Goal: Task Accomplishment & Management: Complete application form

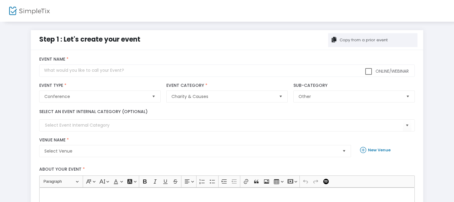
click at [355, 40] on div "Copy from a prior event" at bounding box center [362, 40] width 49 height 6
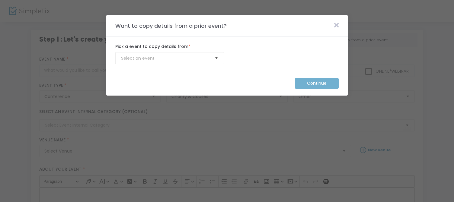
click at [216, 57] on span "Select" at bounding box center [216, 58] width 10 height 10
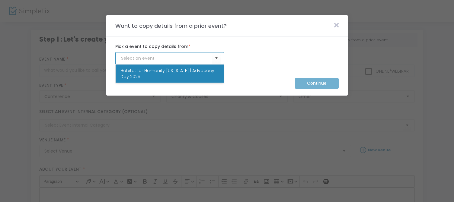
click at [206, 71] on span "Habitat for Humanity [US_STATE] | Advocacy Day 2025" at bounding box center [169, 74] width 98 height 12
type input "Habitat for Humanity [US_STATE] | Advocacy Day 2025"
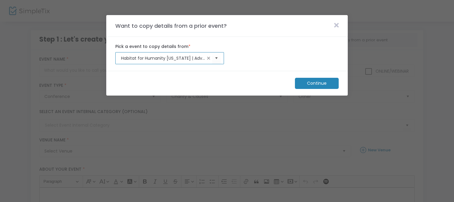
click at [315, 85] on m-button "Continue" at bounding box center [317, 83] width 44 height 11
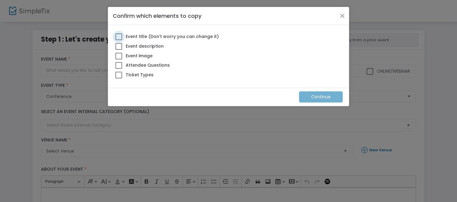
click at [120, 36] on span at bounding box center [119, 36] width 7 height 7
click at [119, 40] on input "Event title (Don't worry you can change it)" at bounding box center [119, 40] width 0 height 0
checkbox input "true"
click at [117, 46] on span at bounding box center [119, 46] width 7 height 7
click at [119, 50] on input "Event description" at bounding box center [119, 50] width 0 height 0
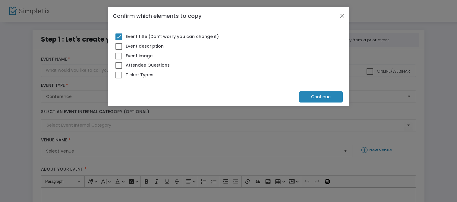
checkbox input "true"
click at [119, 64] on span at bounding box center [119, 65] width 7 height 7
click at [119, 69] on input "Attendee Questions" at bounding box center [119, 69] width 0 height 0
checkbox input "true"
click at [119, 76] on span at bounding box center [119, 75] width 7 height 7
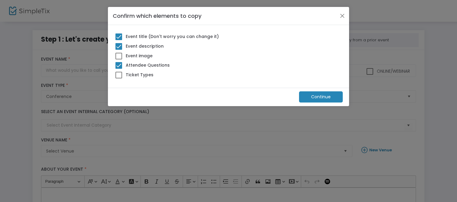
click at [119, 78] on input "Ticket Types" at bounding box center [119, 78] width 0 height 0
checkbox input "true"
click at [313, 94] on m-button "Continue" at bounding box center [321, 96] width 44 height 11
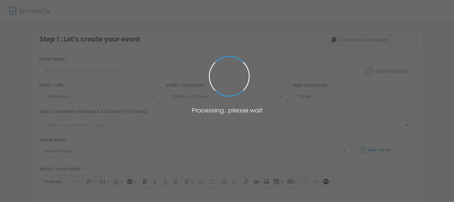
type input "Habitat for Humanity [US_STATE] | Advocacy Day 2025"
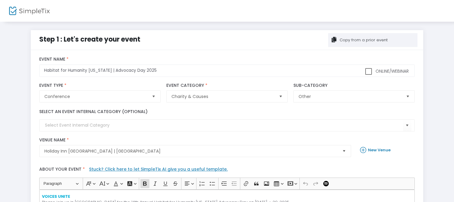
click at [370, 150] on b "New Venue" at bounding box center [379, 150] width 23 height 6
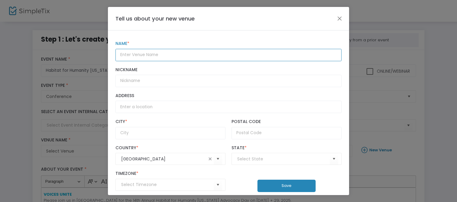
click at [132, 56] on input "text" at bounding box center [229, 55] width 226 height 12
type input "Embassy Suites [GEOGRAPHIC_DATA]"
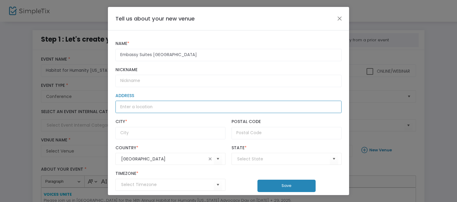
click at [141, 107] on input "Address" at bounding box center [229, 107] width 226 height 12
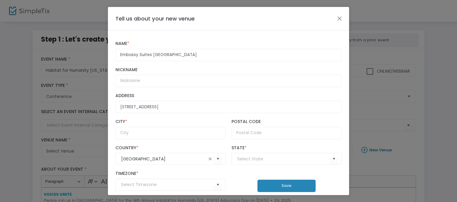
type input "100 [GEOGRAPHIC_DATA]"
type input "[GEOGRAPHIC_DATA]"
type input "95814"
type input "(UTC-08:00) Pacific Time ([GEOGRAPHIC_DATA] & [GEOGRAPHIC_DATA])"
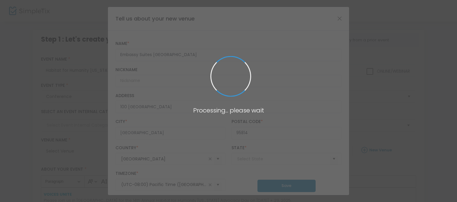
type input "[US_STATE]"
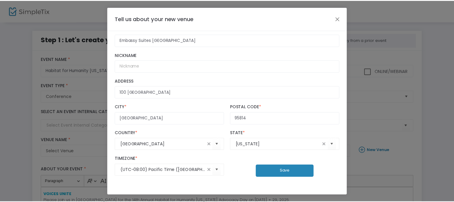
scroll to position [15, 0]
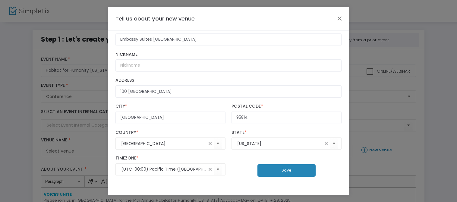
click at [277, 169] on button "Save" at bounding box center [287, 170] width 58 height 12
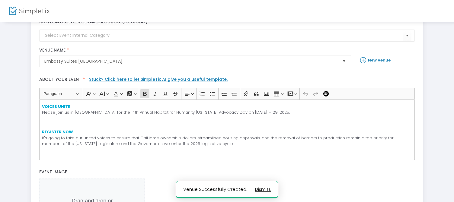
scroll to position [90, 0]
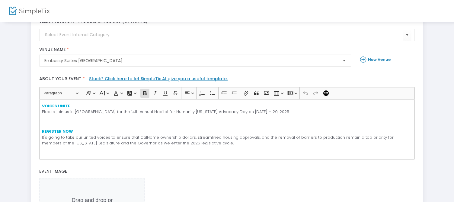
click at [116, 110] on p "VOICES UNITE Please join us in [GEOGRAPHIC_DATA] for the 14th Annual Habitat fo…" at bounding box center [227, 109] width 370 height 12
click at [262, 110] on p "VOICES UNITE Please join us in [GEOGRAPHIC_DATA] for the 15th Annual Habitat fo…" at bounding box center [227, 109] width 370 height 12
drag, startPoint x: 273, startPoint y: 110, endPoint x: 231, endPoint y: 111, distance: 41.9
click at [231, 111] on p "VOICES UNITE Please join us in [GEOGRAPHIC_DATA] for the 15th Annual Habitat fo…" at bounding box center [227, 109] width 370 height 12
click at [157, 135] on p "REGISTER NOW It's going to take our united voices to ensure that CalHome owners…" at bounding box center [227, 137] width 370 height 18
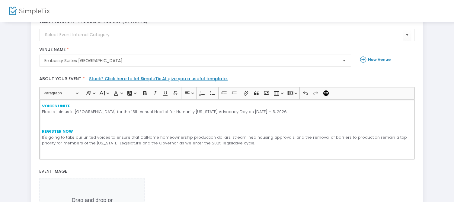
click at [359, 136] on p "REGISTER NOW It's going to take our united voices to ensure that CalHome homeow…" at bounding box center [227, 137] width 370 height 18
click at [380, 138] on p "REGISTER NOW It's going to take our united voices to ensure that CalHome homeow…" at bounding box center [227, 137] width 370 height 18
click at [197, 141] on p "REGISTER NOW It's going to take our united voices to ensure that CalHome homeow…" at bounding box center [227, 137] width 370 height 18
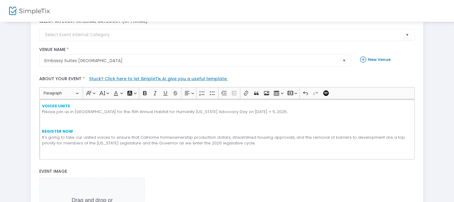
drag, startPoint x: 229, startPoint y: 141, endPoint x: 233, endPoint y: 137, distance: 6.4
click at [229, 141] on p "REGISTER NOW It's going to take our united voices to ensure that CalHome homeow…" at bounding box center [227, 137] width 370 height 18
click at [309, 141] on p "REGISTER NOW It's going to take our united voices to ensure that CalHome homeow…" at bounding box center [227, 137] width 370 height 18
drag, startPoint x: 218, startPoint y: 141, endPoint x: 219, endPoint y: 137, distance: 4.3
click at [218, 141] on p "REGISTER NOW It's going to take our united voices to ensure that CalHome homeow…" at bounding box center [227, 137] width 370 height 18
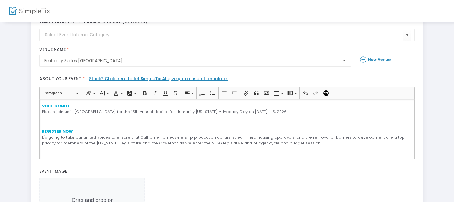
click at [254, 142] on p "REGISTER NOW It's going to take our united voices to ensure that CalHome homeow…" at bounding box center [227, 137] width 370 height 18
drag, startPoint x: 301, startPoint y: 143, endPoint x: 257, endPoint y: 143, distance: 44.0
click at [257, 143] on p "REGISTER NOW It's going to take our united voices to ensure that CalHome homeow…" at bounding box center [227, 137] width 370 height 18
click at [277, 144] on p "REGISTER NOW It's going to take our united voices to ensure that CalHome homeow…" at bounding box center [227, 137] width 370 height 18
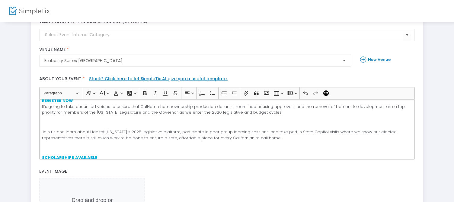
scroll to position [30, 0]
click at [135, 131] on p "Join us and learn about Habitat [US_STATE]'s 2025 legislative platform, partici…" at bounding box center [227, 136] width 370 height 12
